Goal: Task Accomplishment & Management: Use online tool/utility

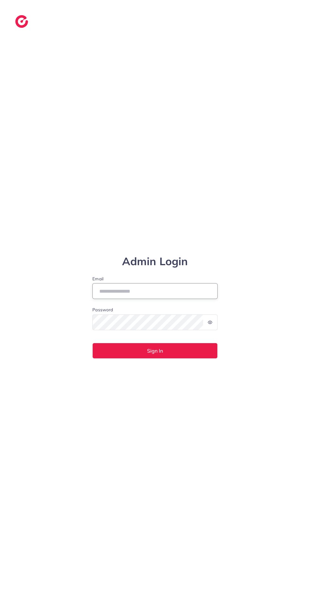
click at [146, 299] on input "Email" at bounding box center [154, 291] width 125 height 16
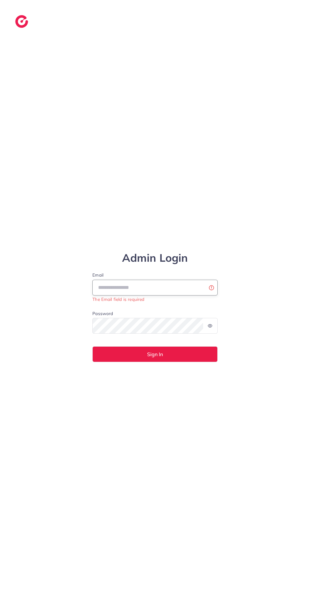
type input "**********"
click at [92, 347] on button "Sign In" at bounding box center [154, 355] width 125 height 16
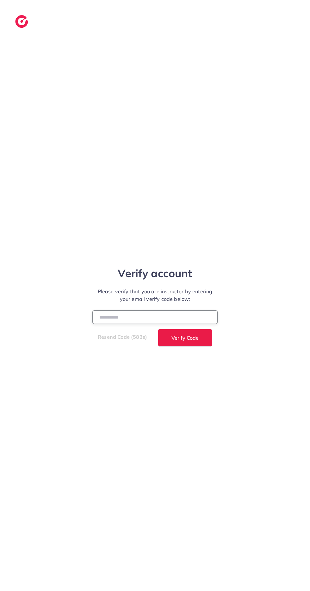
click at [140, 324] on input "number" at bounding box center [154, 318] width 125 height 14
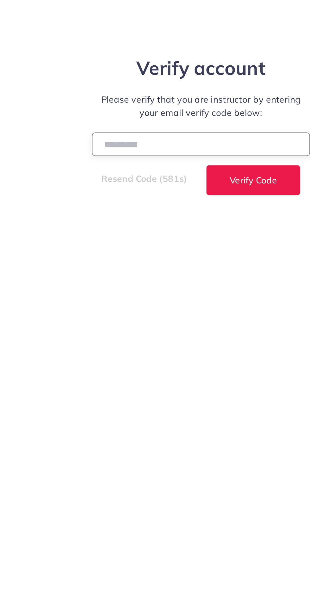
type input "******"
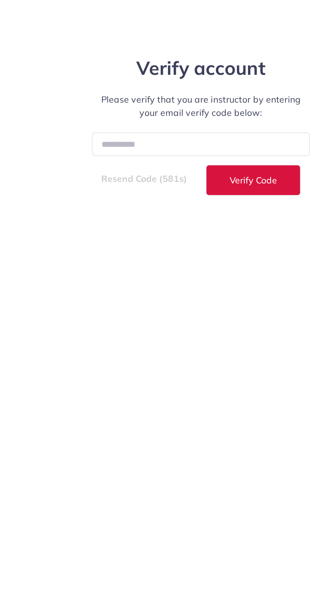
click at [193, 347] on button "Verify Code" at bounding box center [185, 338] width 54 height 18
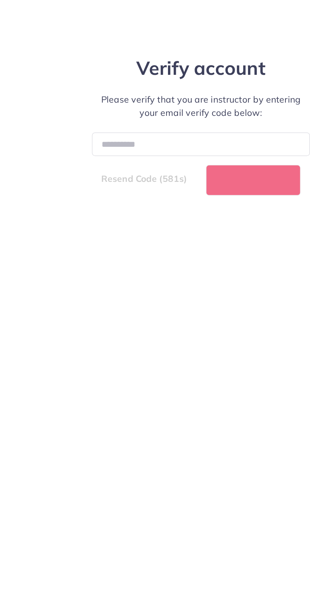
select select "*"
select select "****"
select select "*"
select select "****"
select select "*"
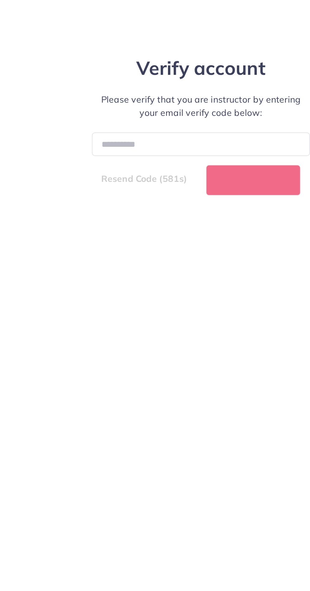
select select "****"
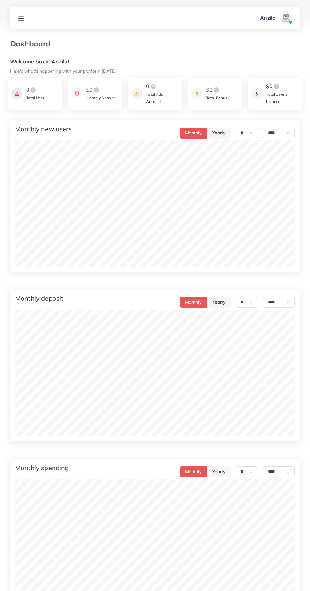
click at [22, 20] on line at bounding box center [21, 20] width 5 height 0
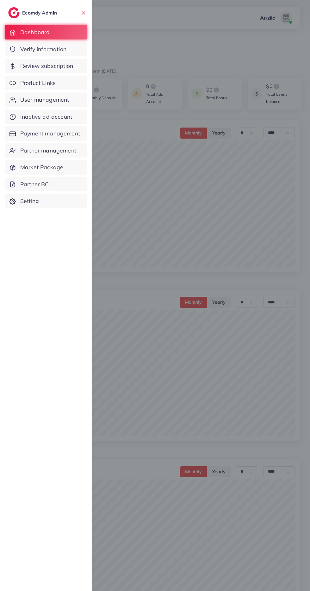
click at [42, 84] on span "Product Links" at bounding box center [37, 83] width 35 height 8
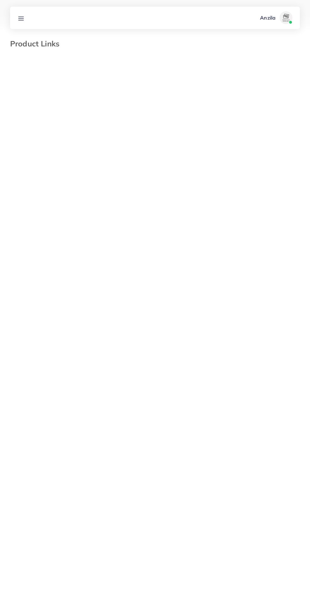
select select "*********"
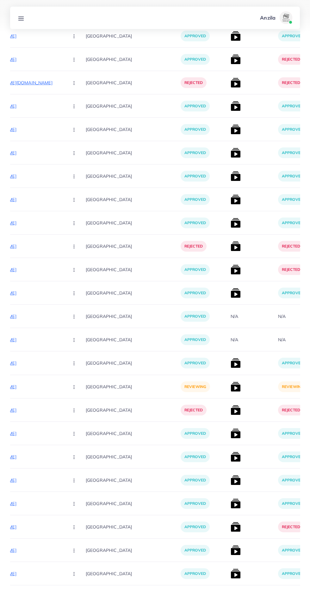
scroll to position [5329, 0]
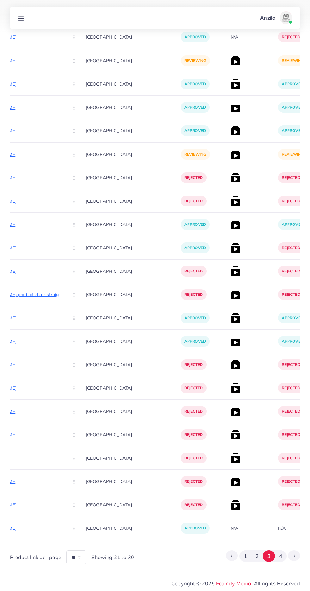
scroll to position [3716, 0]
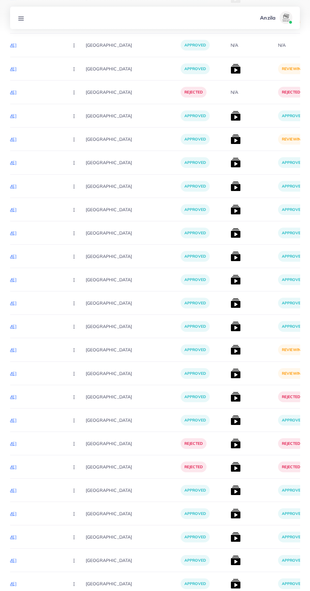
scroll to position [808, 0]
click at [230, 375] on img at bounding box center [235, 374] width 10 height 10
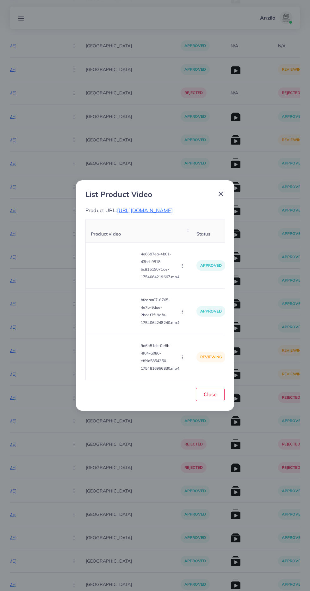
click at [107, 371] on video at bounding box center [114, 357] width 47 height 28
click at [116, 370] on div at bounding box center [114, 357] width 47 height 28
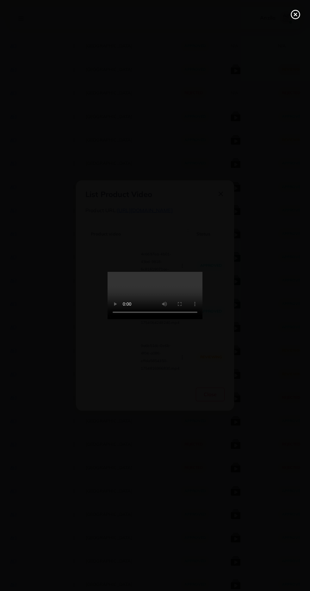
click at [294, 10] on circle at bounding box center [295, 14] width 9 height 9
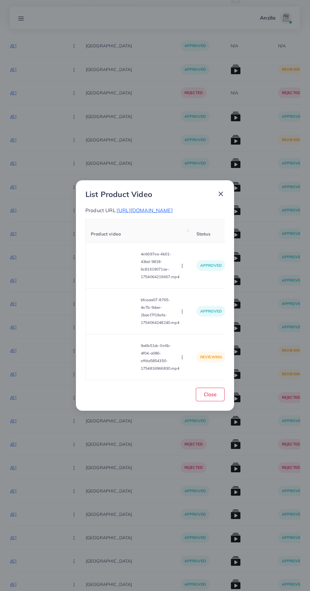
click at [172, 214] on span "[URL][DOMAIN_NAME]" at bounding box center [145, 210] width 56 height 6
click at [180, 360] on icon "button" at bounding box center [181, 357] width 5 height 5
click at [206, 358] on p "reviewing" at bounding box center [210, 357] width 29 height 11
click at [195, 351] on td "reviewing" at bounding box center [210, 357] width 39 height 46
click at [182, 359] on circle "button" at bounding box center [182, 359] width 0 height 0
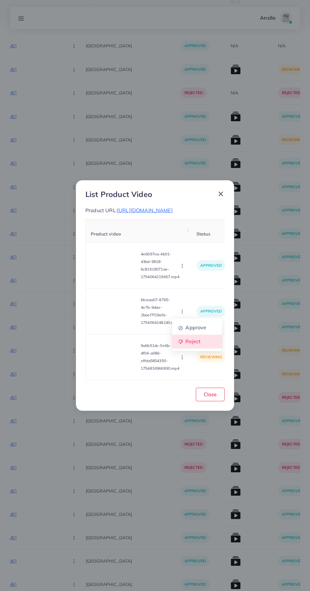
click at [202, 349] on link "Reject" at bounding box center [197, 342] width 50 height 14
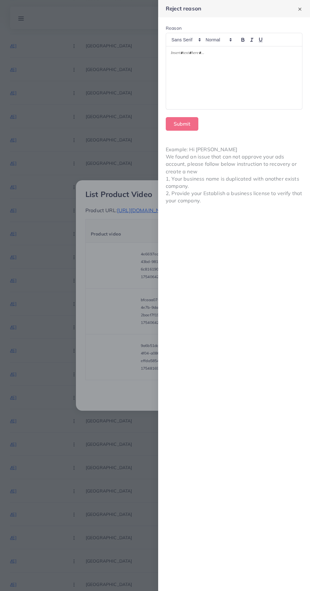
click at [221, 92] on div at bounding box center [234, 77] width 136 height 63
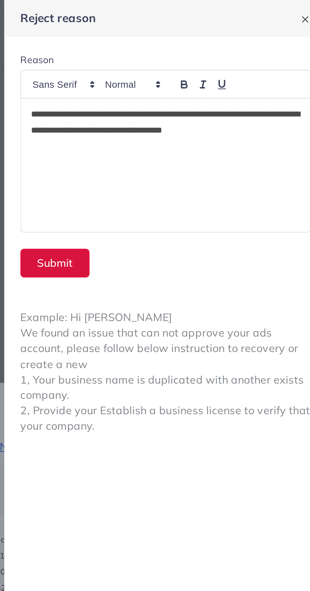
click at [190, 126] on button "Submit" at bounding box center [182, 124] width 33 height 14
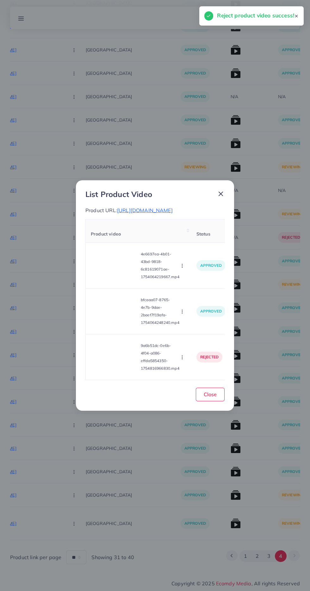
scroll to position [660, 0]
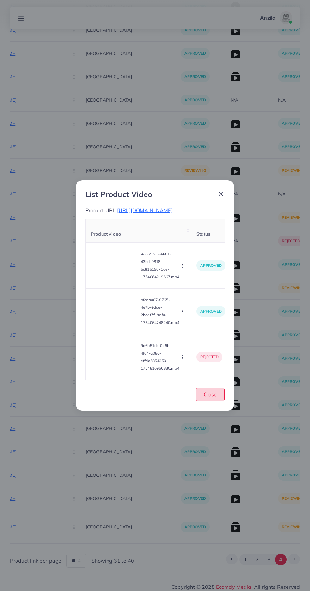
click at [207, 398] on span "Close" at bounding box center [209, 394] width 13 height 6
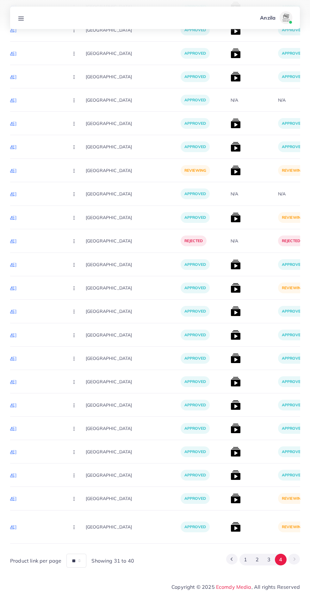
click at [230, 291] on img at bounding box center [235, 288] width 10 height 10
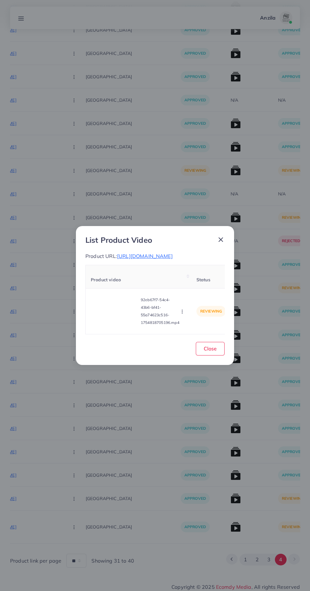
click at [115, 319] on video at bounding box center [114, 311] width 47 height 28
click at [120, 326] on div at bounding box center [114, 311] width 47 height 28
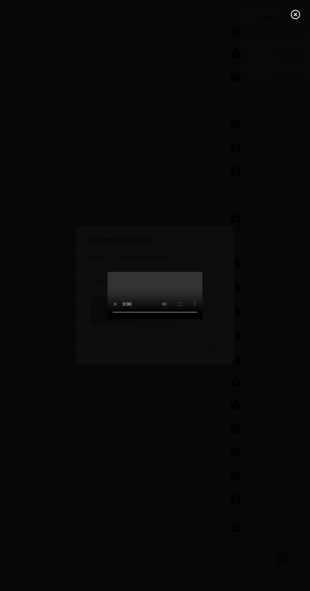
click at [295, 15] on line at bounding box center [295, 14] width 3 height 3
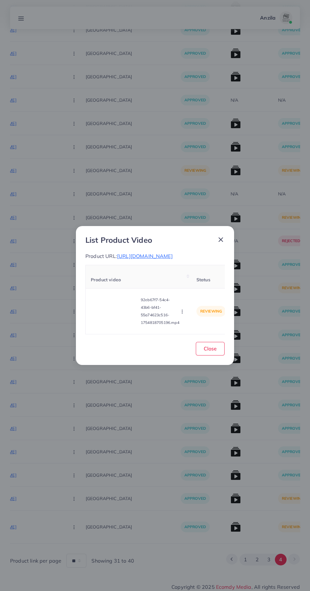
click at [182, 313] on circle "button" at bounding box center [182, 313] width 0 height 0
click at [214, 284] on link "Approve" at bounding box center [197, 282] width 50 height 14
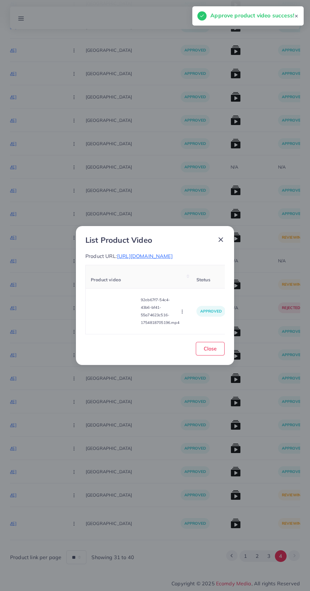
scroll to position [589, 0]
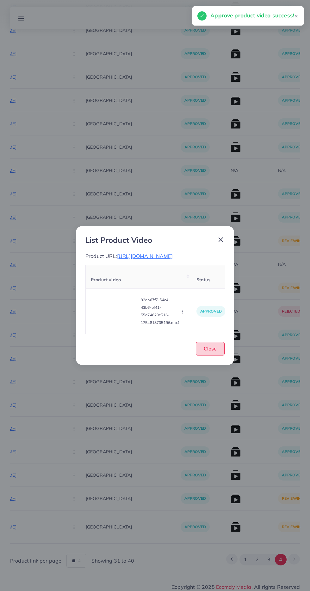
click at [213, 352] on span "Close" at bounding box center [209, 349] width 13 height 6
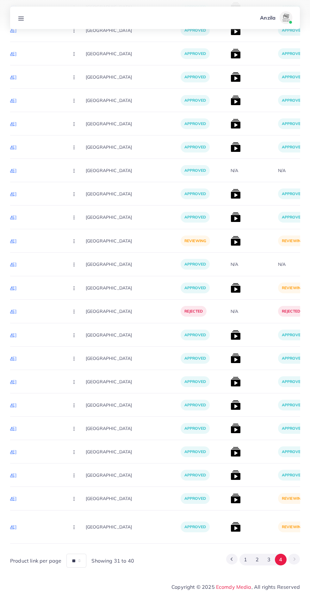
click at [230, 498] on img at bounding box center [235, 499] width 10 height 10
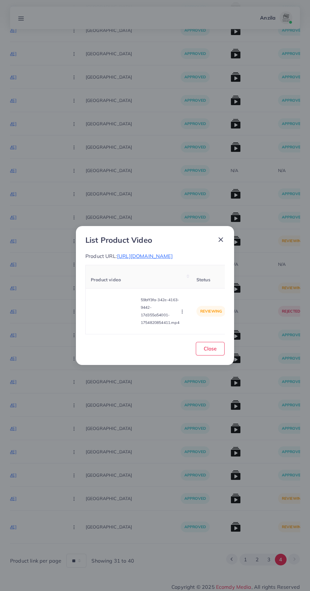
click at [127, 314] on video at bounding box center [114, 311] width 47 height 28
click at [121, 320] on div at bounding box center [114, 311] width 47 height 28
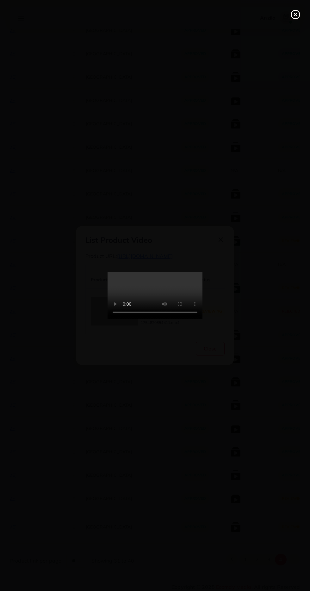
click at [295, 15] on line at bounding box center [295, 14] width 3 height 3
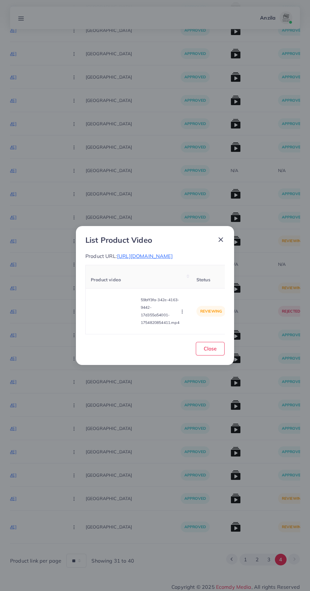
click at [183, 314] on icon "button" at bounding box center [181, 311] width 5 height 5
click at [181, 285] on icon at bounding box center [180, 283] width 4 height 4
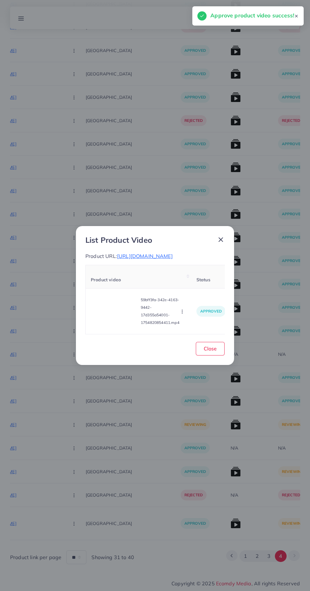
scroll to position [402, 0]
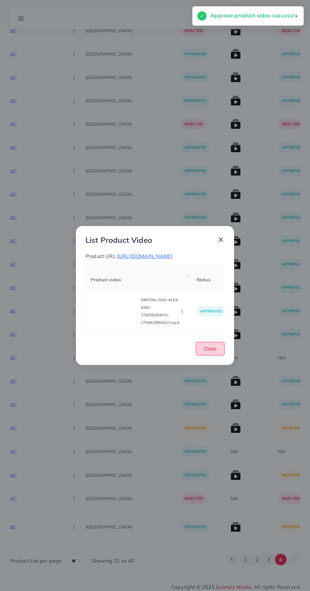
click at [210, 352] on span "Close" at bounding box center [209, 349] width 13 height 6
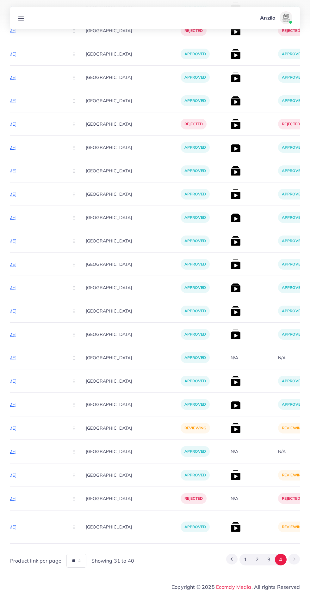
click at [230, 527] on img at bounding box center [235, 527] width 10 height 10
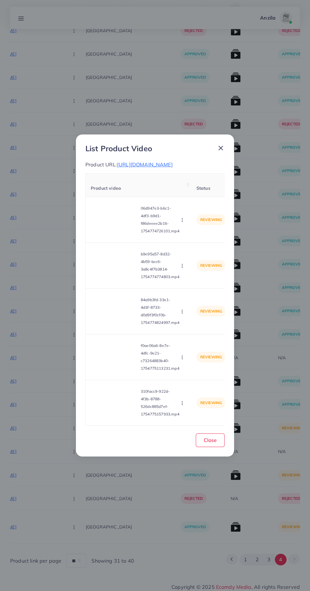
click at [136, 233] on video at bounding box center [114, 220] width 47 height 28
click at [131, 228] on div at bounding box center [114, 220] width 47 height 28
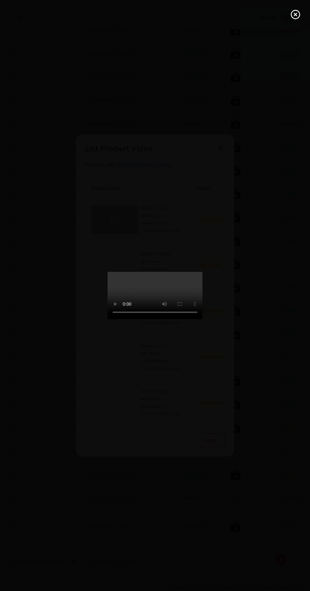
click at [304, 30] on div at bounding box center [155, 295] width 310 height 591
click at [292, 15] on icon at bounding box center [295, 14] width 10 height 10
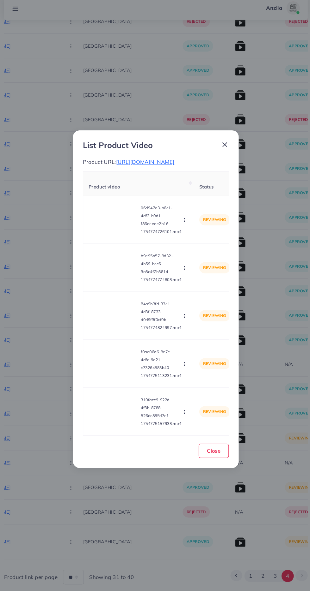
click at [183, 223] on icon "button" at bounding box center [181, 220] width 5 height 5
click at [196, 239] on span "Approve" at bounding box center [195, 235] width 21 height 6
click at [133, 265] on video at bounding box center [114, 265] width 47 height 28
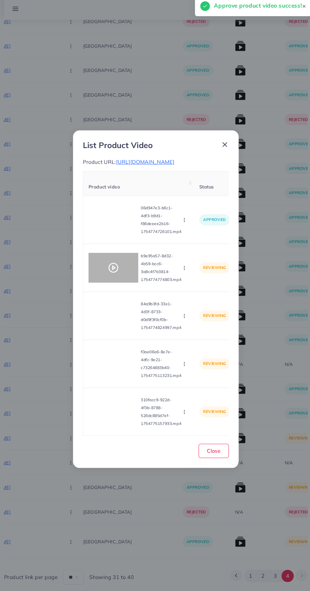
click at [116, 270] on circle at bounding box center [114, 265] width 9 height 9
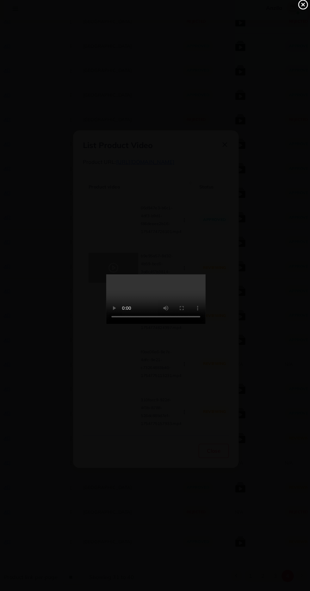
click at [295, 15] on line at bounding box center [295, 14] width 3 height 3
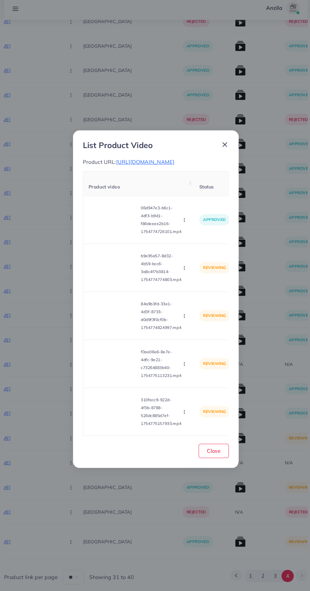
click at [183, 269] on icon "button" at bounding box center [181, 265] width 5 height 5
click at [189, 288] on link "Approve" at bounding box center [197, 281] width 50 height 14
click at [124, 320] on video at bounding box center [114, 311] width 47 height 28
click at [118, 316] on circle at bounding box center [114, 311] width 9 height 9
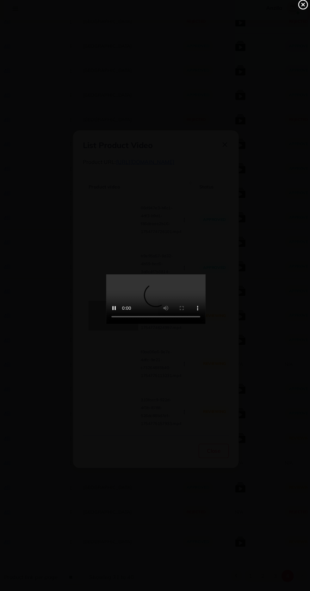
click at [292, 15] on icon at bounding box center [295, 14] width 10 height 10
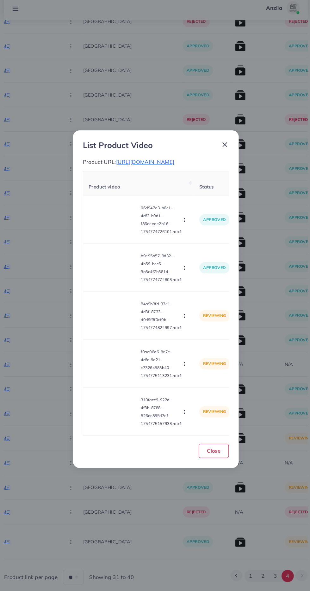
click at [183, 314] on icon "button" at bounding box center [181, 311] width 5 height 5
click at [196, 330] on span "Approve" at bounding box center [195, 327] width 21 height 6
click at [118, 371] on video at bounding box center [114, 357] width 47 height 28
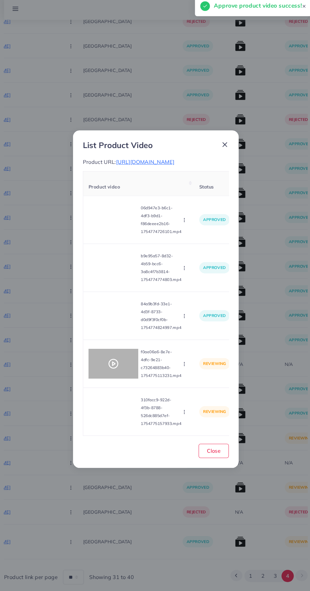
click at [124, 366] on div at bounding box center [114, 357] width 47 height 28
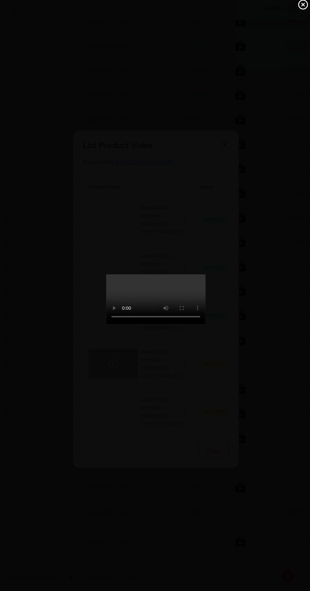
click at [292, 15] on icon at bounding box center [295, 14] width 10 height 10
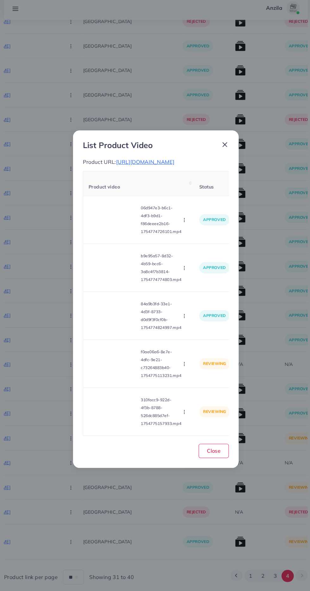
click at [182, 358] on circle "button" at bounding box center [182, 358] width 0 height 0
click at [204, 376] on span "Approve" at bounding box center [195, 373] width 21 height 6
click at [127, 417] on video at bounding box center [114, 403] width 47 height 28
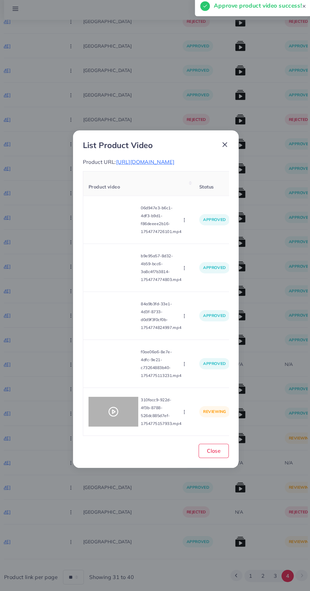
click at [117, 407] on circle at bounding box center [114, 403] width 9 height 9
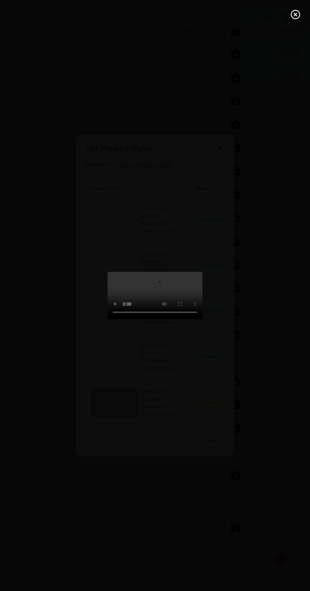
click at [295, 15] on line at bounding box center [295, 14] width 3 height 3
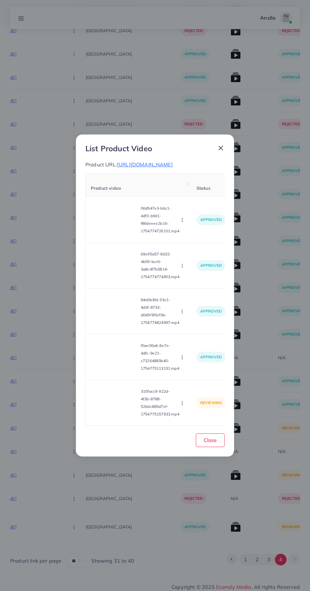
click at [183, 406] on icon "button" at bounding box center [181, 403] width 5 height 5
click at [201, 377] on span "Approve" at bounding box center [195, 374] width 21 height 6
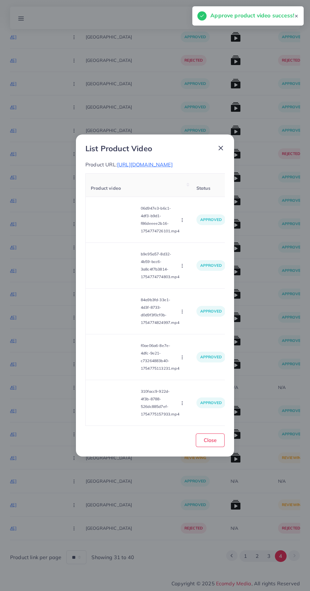
scroll to position [372, 0]
click at [211, 444] on span "Close" at bounding box center [209, 440] width 13 height 6
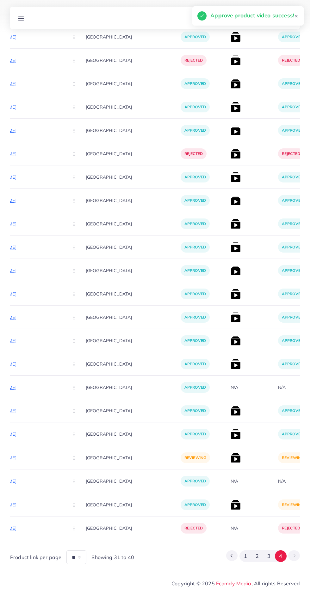
click at [230, 505] on img at bounding box center [235, 505] width 10 height 10
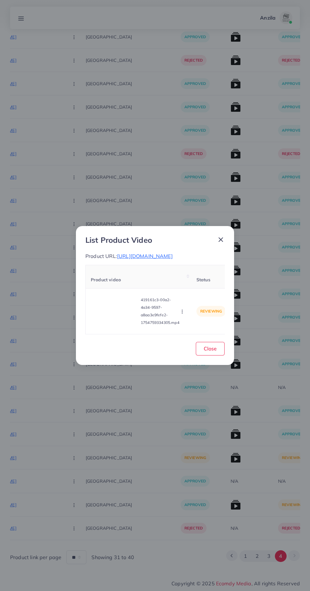
click at [118, 313] on video at bounding box center [114, 311] width 47 height 28
click at [119, 311] on icon at bounding box center [114, 311] width 10 height 10
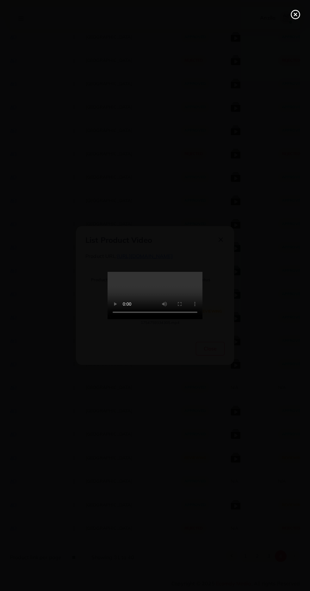
click at [293, 19] on icon at bounding box center [295, 14] width 10 height 10
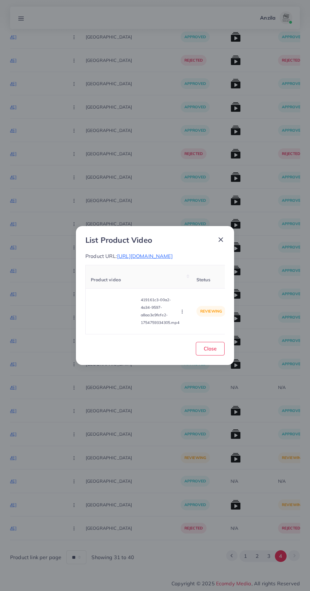
click at [182, 313] on circle "button" at bounding box center [182, 313] width 0 height 0
click at [199, 282] on span "Approve" at bounding box center [195, 282] width 21 height 6
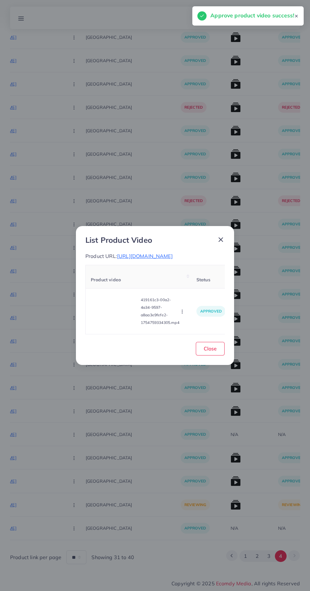
scroll to position [325, 0]
click at [208, 350] on span "Close" at bounding box center [209, 349] width 13 height 6
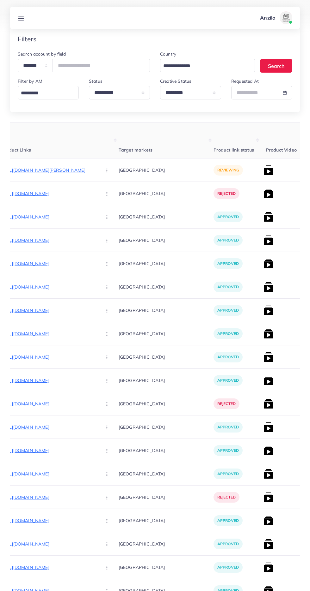
scroll to position [0, 93]
click at [41, 167] on p "[URL][DOMAIN_NAME][PERSON_NAME]" at bounding box center [49, 170] width 95 height 8
click at [107, 171] on circle "button" at bounding box center [107, 170] width 0 height 0
click at [110, 187] on span "Approve" at bounding box center [120, 189] width 21 height 6
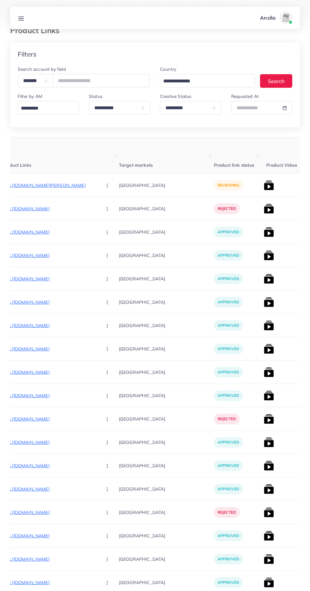
scroll to position [13, 0]
click at [107, 188] on circle "button" at bounding box center [107, 188] width 0 height 0
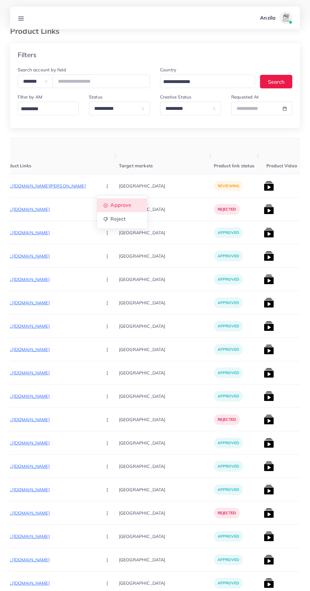
click at [110, 202] on span "Approve" at bounding box center [120, 205] width 21 height 6
click at [231, 187] on div "approved" at bounding box center [237, 185] width 47 height 23
click at [263, 189] on img at bounding box center [268, 186] width 10 height 10
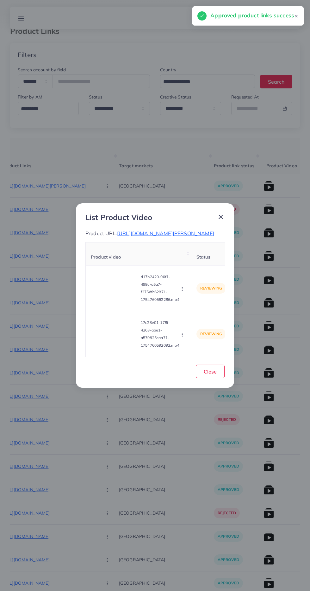
click at [123, 295] on video at bounding box center [114, 288] width 47 height 28
click at [123, 295] on div at bounding box center [114, 288] width 47 height 28
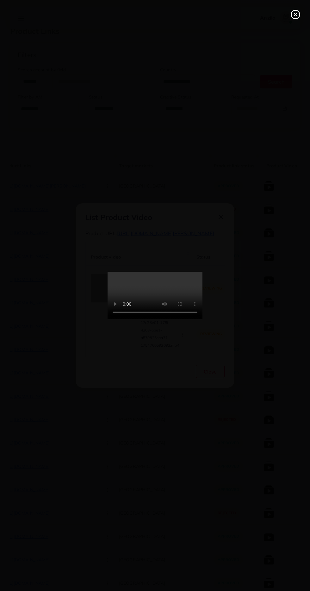
click at [295, 17] on icon at bounding box center [295, 14] width 10 height 10
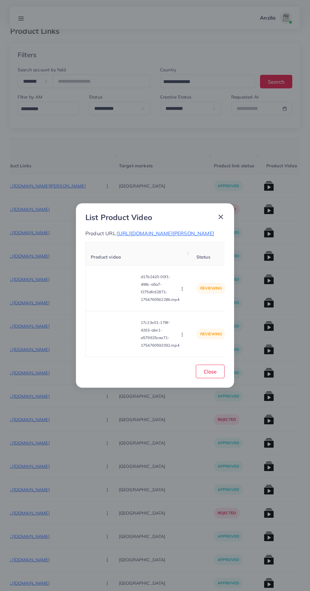
click at [107, 297] on video at bounding box center [114, 288] width 47 height 28
click at [112, 293] on icon at bounding box center [114, 288] width 10 height 10
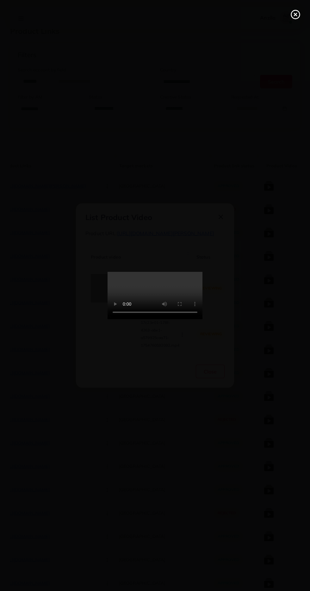
click at [294, 17] on icon at bounding box center [295, 14] width 10 height 10
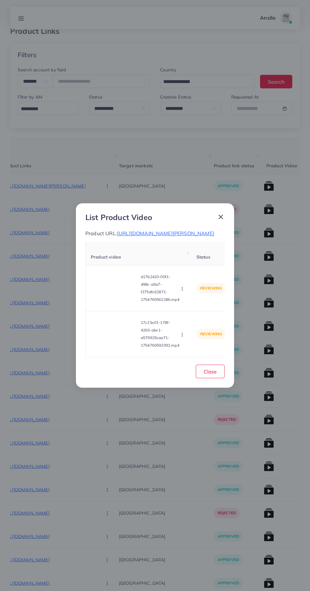
click at [183, 292] on icon "button" at bounding box center [181, 289] width 5 height 5
click at [193, 321] on span "Reject" at bounding box center [192, 318] width 15 height 6
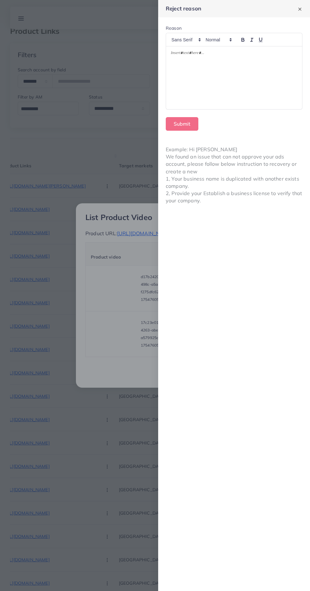
click at [242, 95] on div at bounding box center [234, 77] width 136 height 63
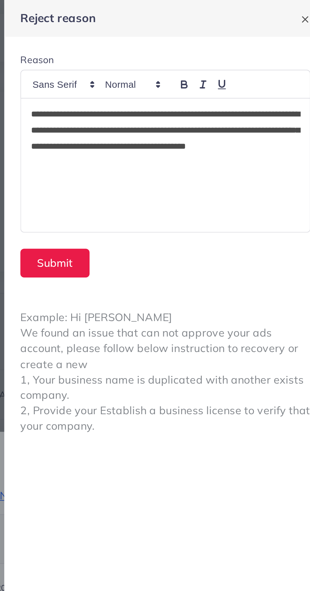
click at [211, 69] on p "**********" at bounding box center [234, 65] width 126 height 30
click at [180, 126] on button "Submit" at bounding box center [182, 124] width 33 height 14
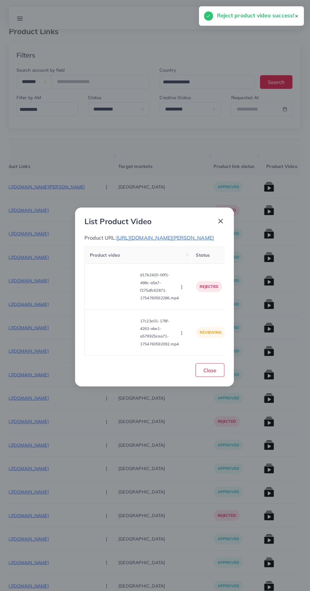
click at [114, 345] on video at bounding box center [114, 331] width 47 height 28
click at [108, 345] on div at bounding box center [114, 331] width 47 height 28
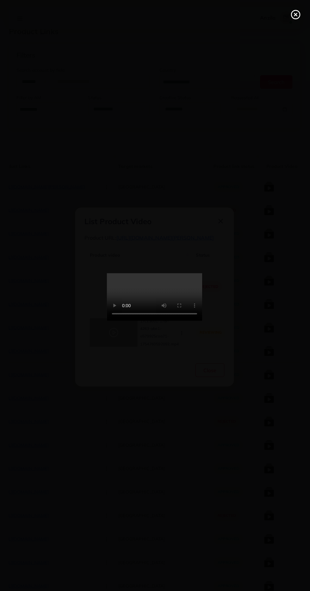
click at [295, 15] on line at bounding box center [295, 14] width 3 height 3
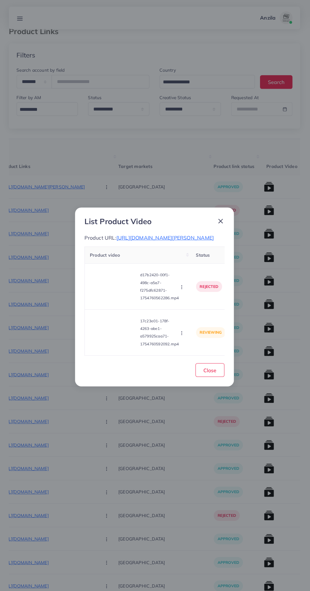
click at [140, 233] on span "[URL][DOMAIN_NAME][PERSON_NAME]" at bounding box center [165, 236] width 97 height 6
click at [183, 334] on icon "button" at bounding box center [181, 331] width 5 height 5
click at [196, 326] on ul "Approve Reject" at bounding box center [197, 308] width 51 height 33
click at [192, 319] on span "Reject" at bounding box center [192, 315] width 15 height 6
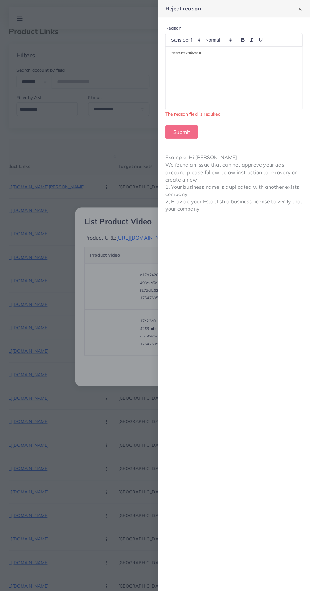
click at [218, 93] on div at bounding box center [234, 77] width 136 height 63
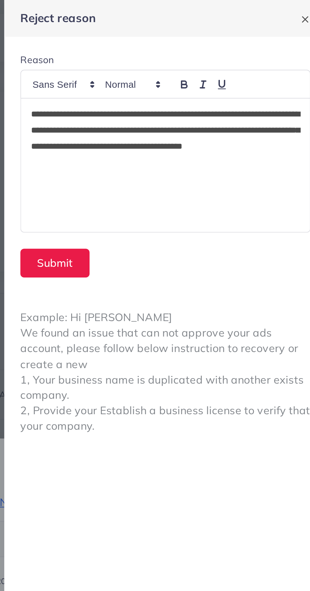
scroll to position [0, 0]
click at [209, 70] on p "**********" at bounding box center [234, 65] width 126 height 30
click at [212, 69] on p "**********" at bounding box center [234, 65] width 126 height 30
click at [219, 79] on p "**********" at bounding box center [234, 65] width 126 height 30
click at [167, 57] on div "**********" at bounding box center [234, 77] width 136 height 63
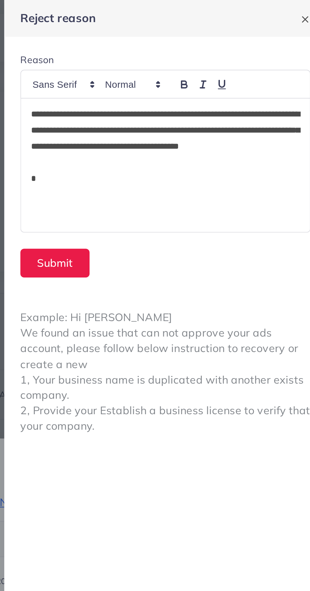
click at [195, 86] on p "*" at bounding box center [234, 85] width 126 height 8
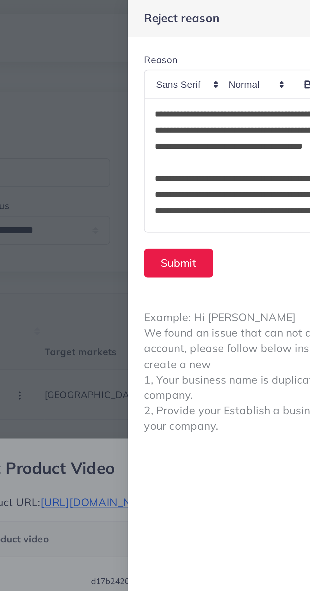
scroll to position [0, 0]
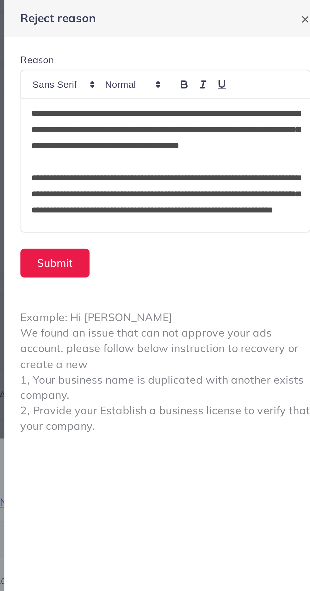
click at [172, 88] on p "**********" at bounding box center [234, 95] width 126 height 30
click at [175, 88] on p "**********" at bounding box center [234, 95] width 126 height 30
click at [175, 87] on p "**********" at bounding box center [234, 95] width 126 height 30
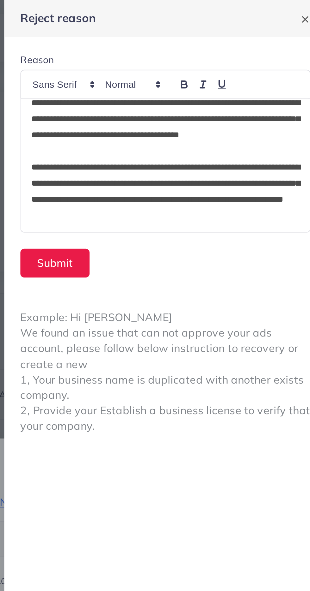
scroll to position [0, 0]
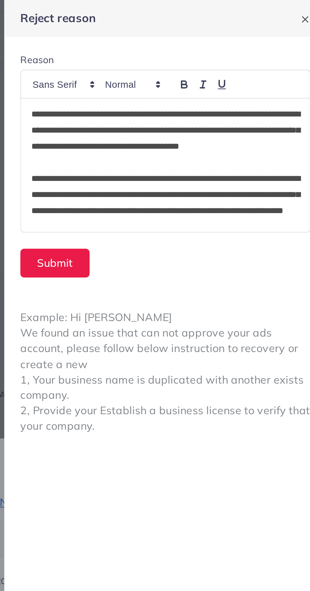
click at [243, 78] on p "**********" at bounding box center [234, 65] width 126 height 30
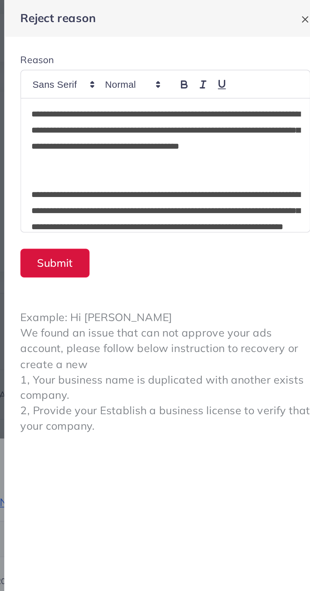
click at [190, 124] on button "Submit" at bounding box center [182, 124] width 33 height 14
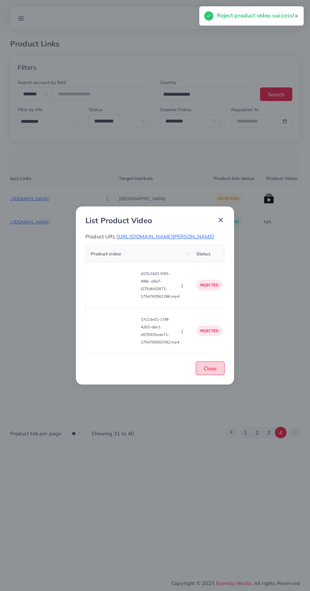
click at [209, 372] on span "Close" at bounding box center [209, 368] width 13 height 6
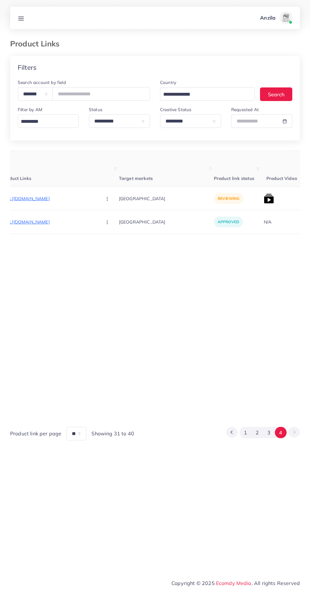
click at [54, 202] on p "[URL][DOMAIN_NAME]" at bounding box center [49, 199] width 95 height 8
click at [107, 199] on circle "button" at bounding box center [107, 199] width 0 height 0
click at [110, 215] on span "Approve" at bounding box center [120, 218] width 21 height 6
click at [263, 199] on img at bounding box center [268, 199] width 10 height 10
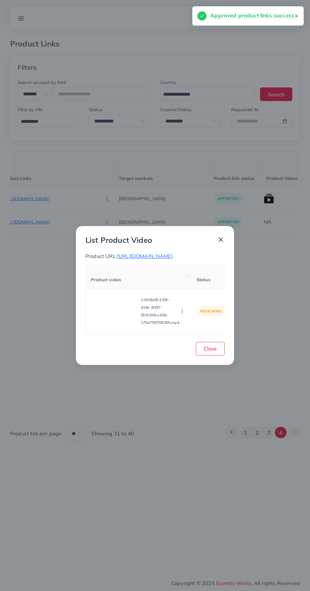
click at [120, 326] on video at bounding box center [114, 311] width 47 height 28
click at [120, 326] on div at bounding box center [114, 311] width 47 height 28
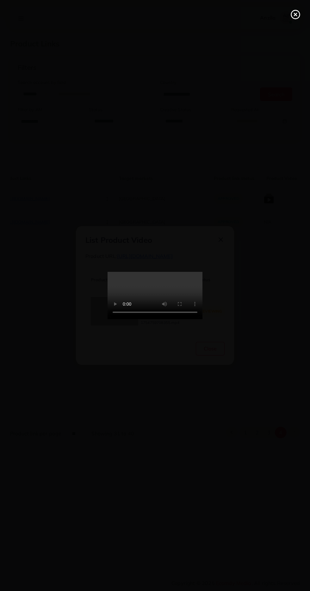
click at [295, 15] on line at bounding box center [295, 14] width 3 height 3
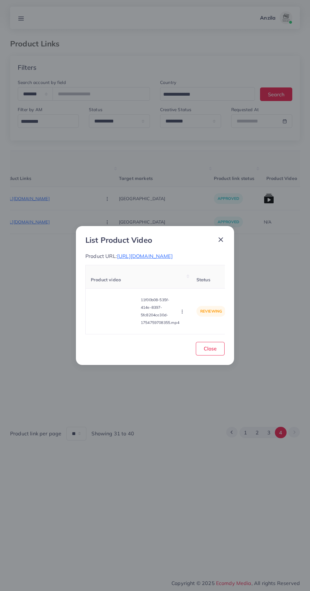
click at [183, 314] on icon "button" at bounding box center [181, 311] width 5 height 5
click at [204, 289] on link "Approve" at bounding box center [197, 282] width 50 height 14
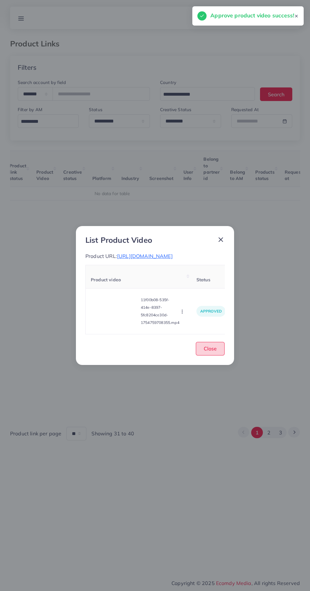
click at [210, 352] on span "Close" at bounding box center [209, 349] width 13 height 6
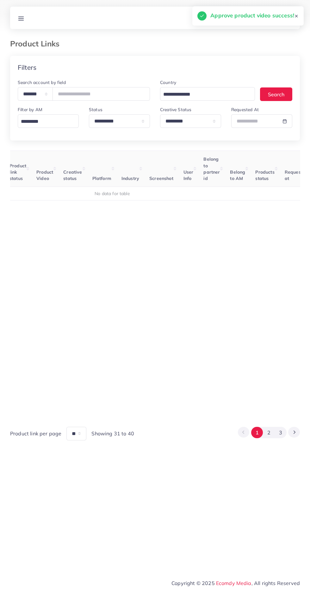
click at [280, 439] on button "3" at bounding box center [281, 433] width 12 height 12
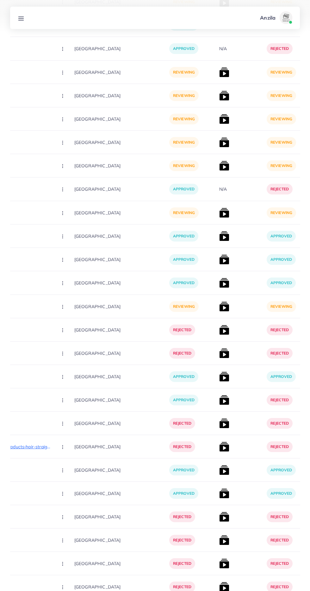
scroll to position [3604, 0]
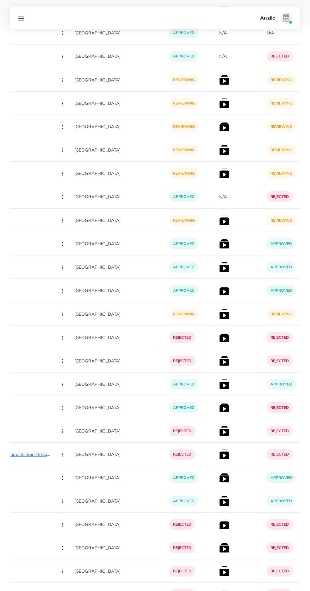
click at [27, 318] on p "[URL][DOMAIN_NAME]" at bounding box center [4, 315] width 95 height 8
click at [58, 318] on button "button" at bounding box center [63, 314] width 22 height 14
click at [75, 336] on link "Approve" at bounding box center [77, 334] width 50 height 14
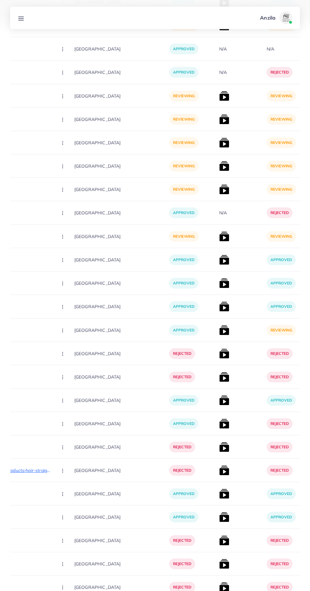
scroll to position [3587, 0]
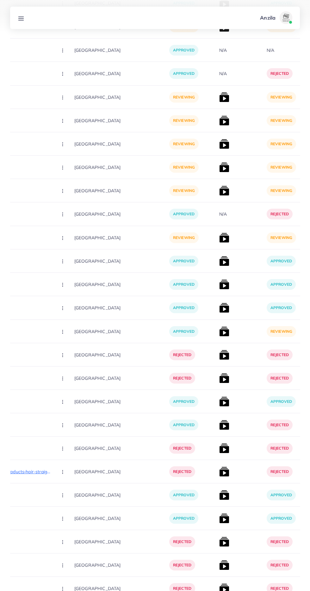
click at [219, 332] on img at bounding box center [224, 332] width 10 height 10
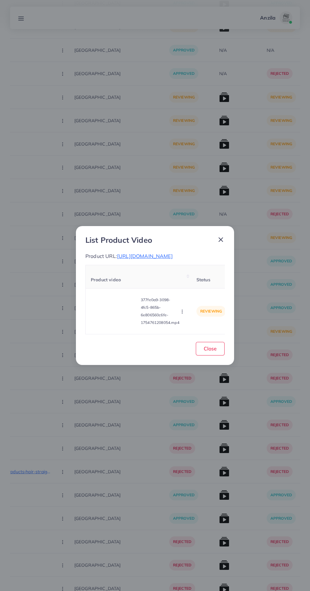
click at [116, 326] on video at bounding box center [114, 311] width 47 height 28
click at [125, 326] on div at bounding box center [114, 311] width 47 height 28
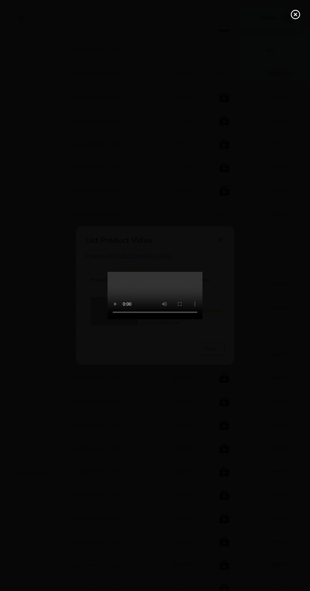
click at [294, 12] on icon at bounding box center [295, 14] width 10 height 10
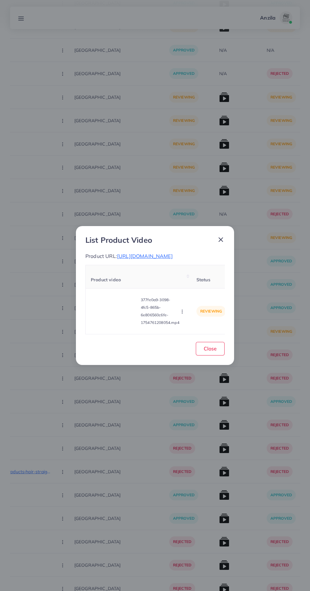
click at [183, 314] on icon "button" at bounding box center [181, 311] width 5 height 5
click at [197, 285] on span "Approve" at bounding box center [195, 282] width 21 height 6
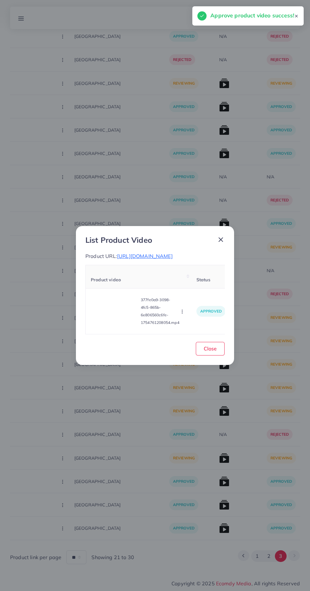
scroll to position [3366, 0]
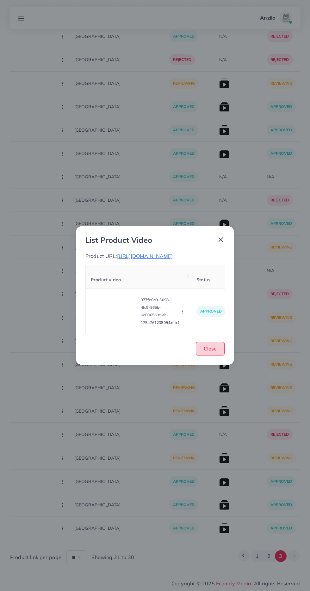
click at [216, 356] on button "Close" at bounding box center [210, 349] width 29 height 14
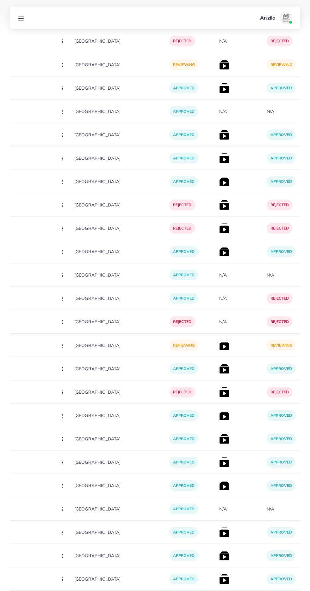
scroll to position [623, 0]
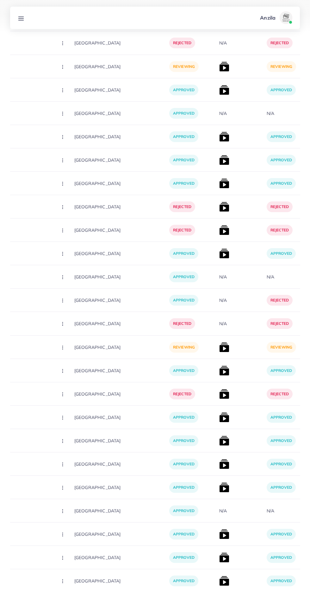
click at [32, 347] on p "[URL][DOMAIN_NAME]" at bounding box center [4, 348] width 95 height 8
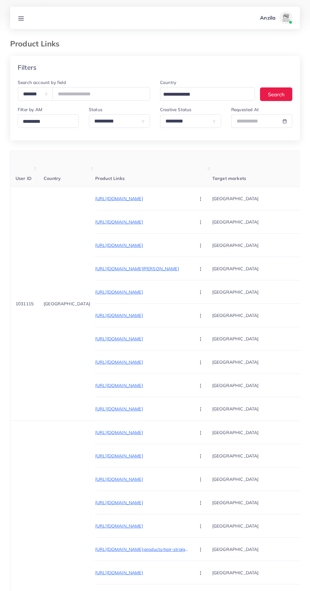
select select "*********"
